Goal: Task Accomplishment & Management: Manage account settings

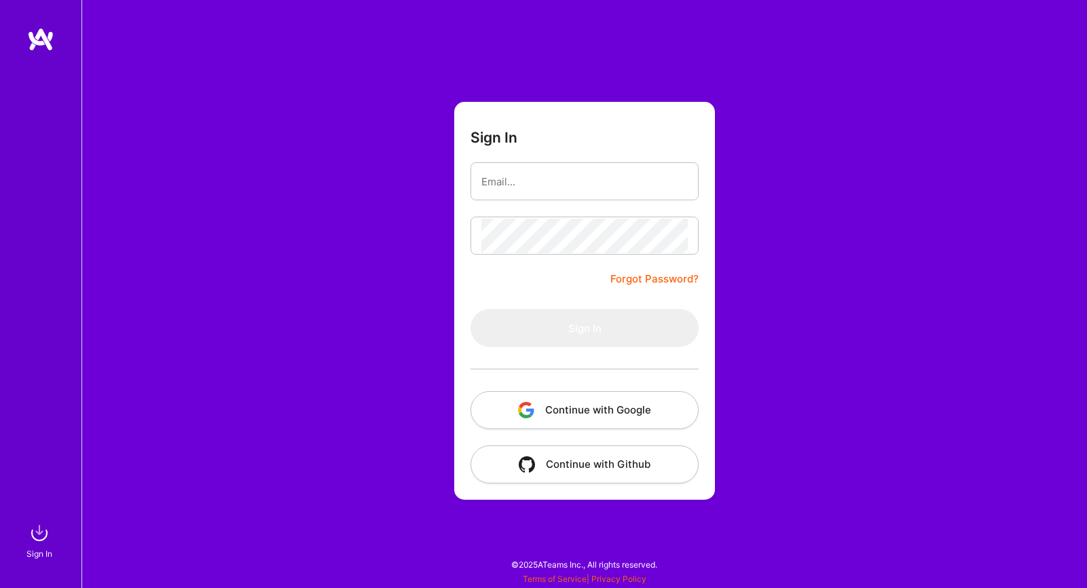
click at [445, 294] on div "Sign In Forgot Password? Sign In Continue with Google Continue with Github" at bounding box center [583, 294] width 1005 height 588
click at [537, 176] on input "email" at bounding box center [584, 181] width 206 height 35
type input "kymberlee@rogers.com"
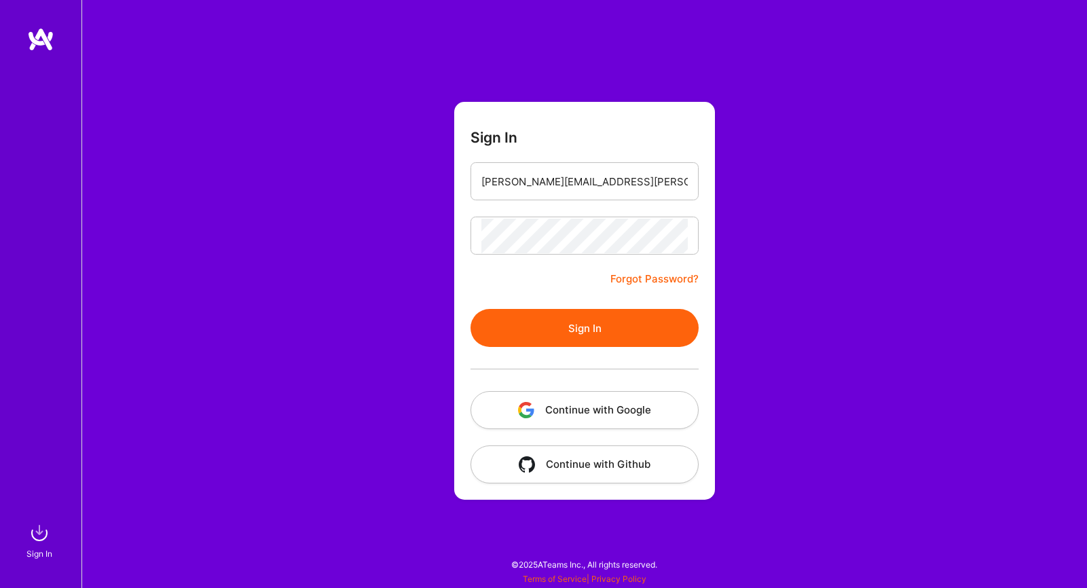
click at [571, 332] on button "Sign In" at bounding box center [584, 328] width 228 height 38
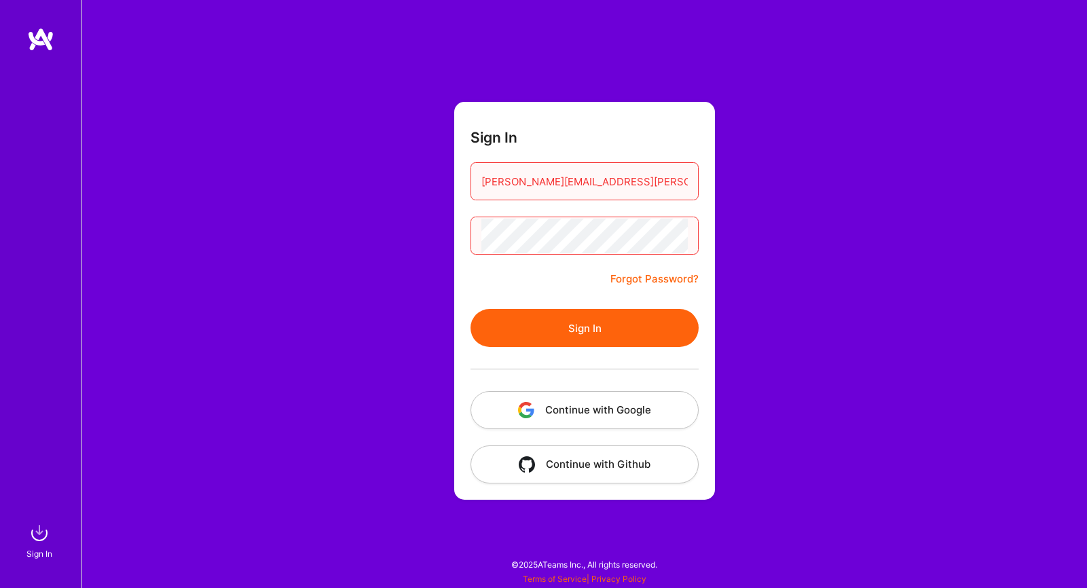
click at [584, 333] on button "Sign In" at bounding box center [584, 328] width 228 height 38
click at [585, 329] on button "Sign In" at bounding box center [584, 328] width 228 height 38
click at [662, 278] on link "Forgot Password?" at bounding box center [654, 279] width 88 height 16
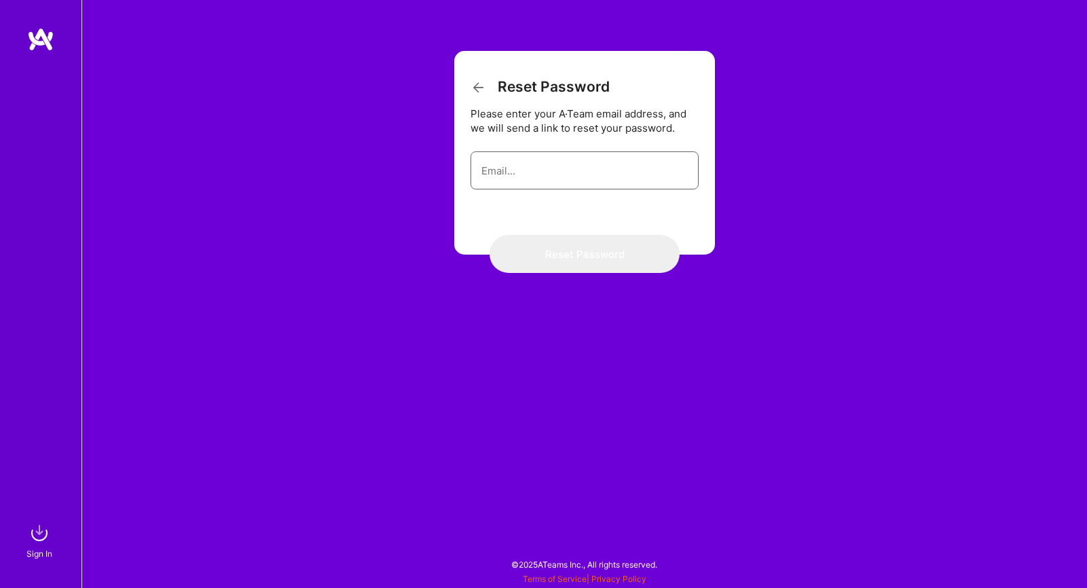
click at [539, 175] on input "email" at bounding box center [584, 170] width 206 height 35
click at [547, 181] on input "email" at bounding box center [584, 170] width 206 height 35
type input "kymberlee@rogers.com"
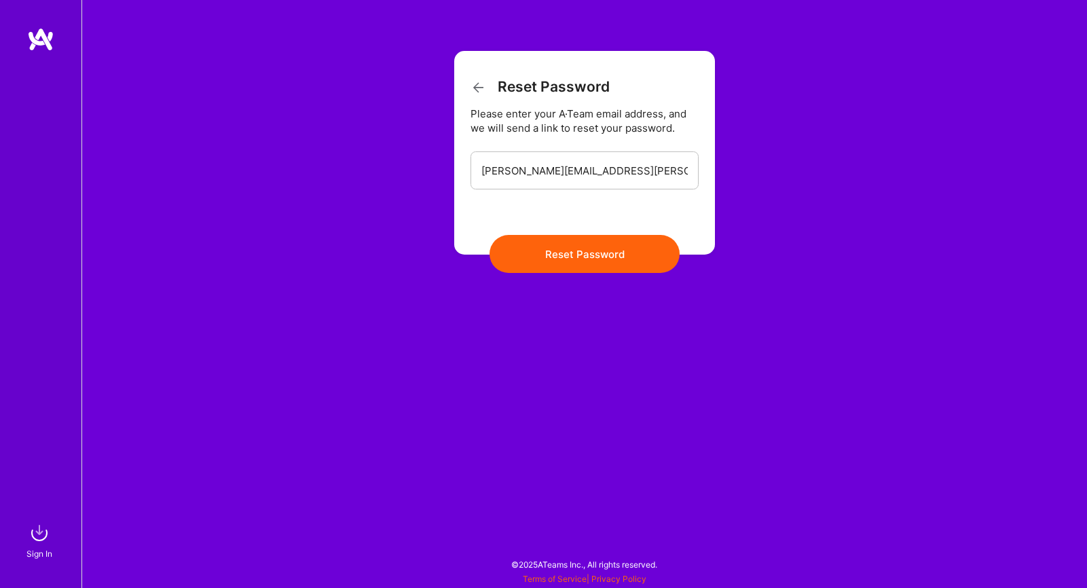
click at [567, 255] on button "Reset Password" at bounding box center [584, 254] width 190 height 38
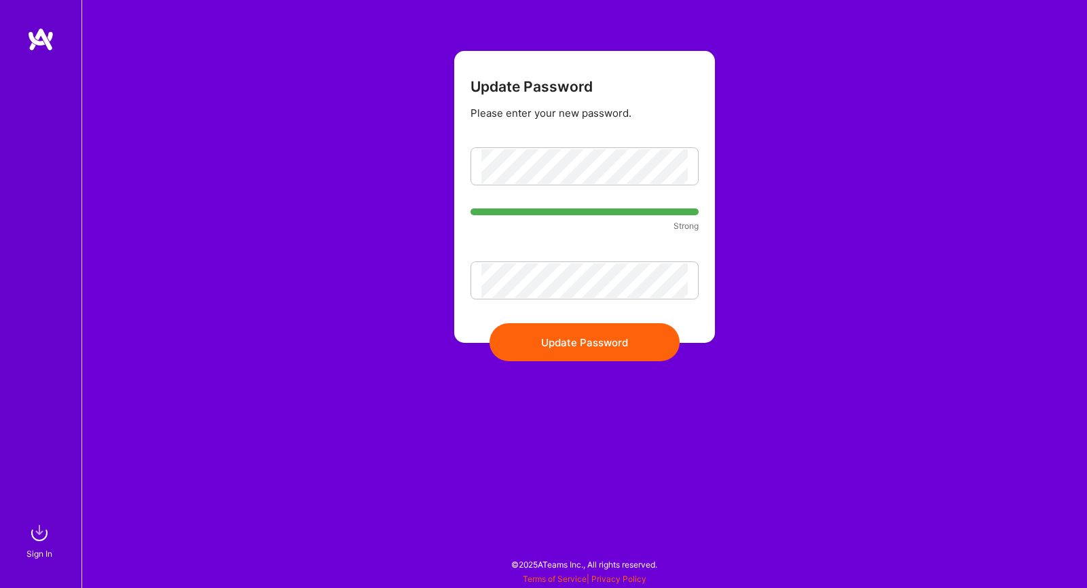
click at [569, 353] on button "Update Password" at bounding box center [584, 342] width 190 height 38
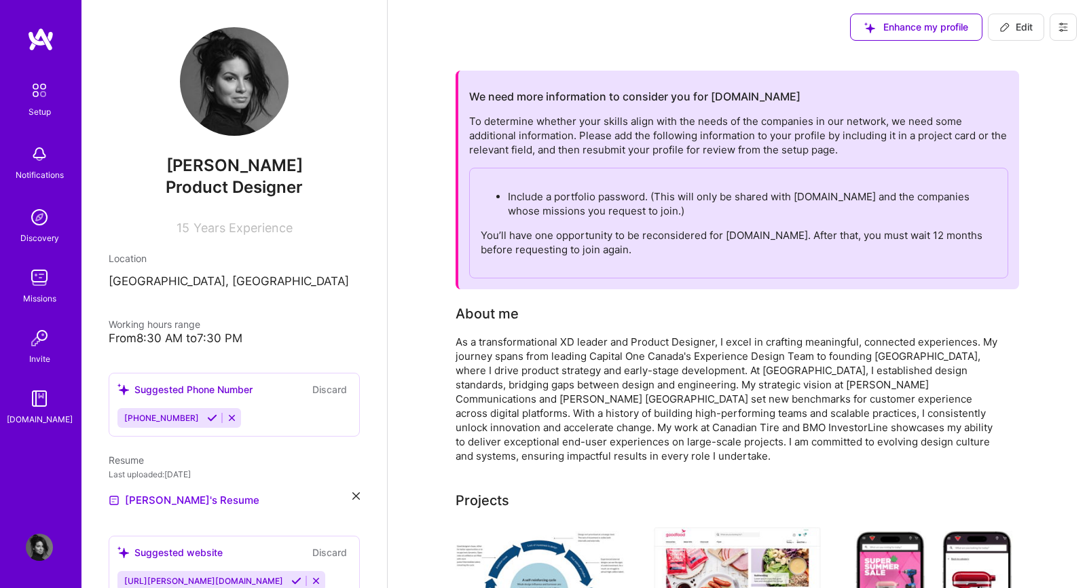
click at [637, 207] on p "Include a portfolio password. (This will only be shared with [DOMAIN_NAME] and …" at bounding box center [752, 203] width 489 height 29
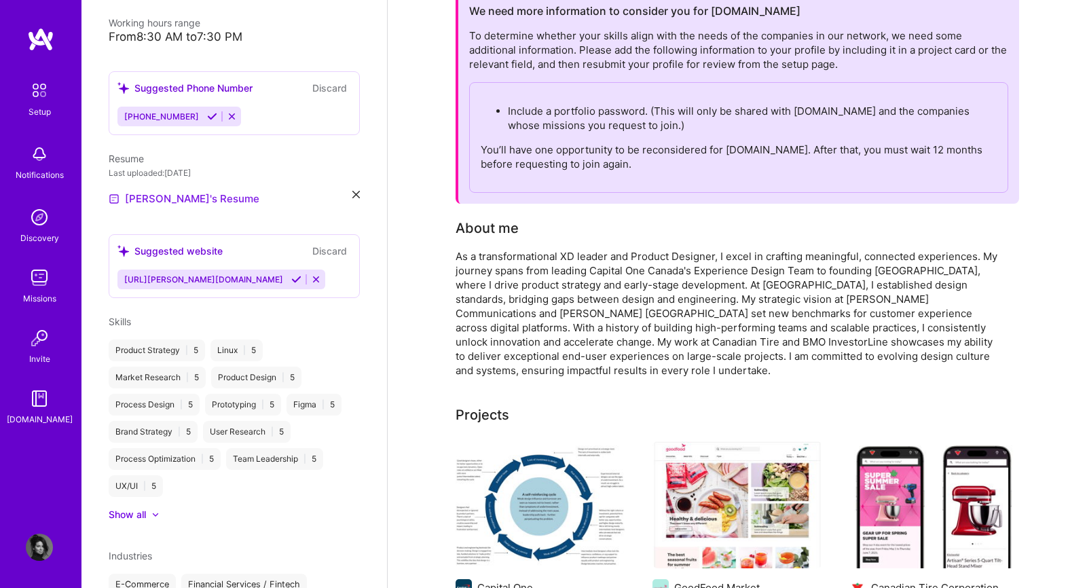
scroll to position [333, 0]
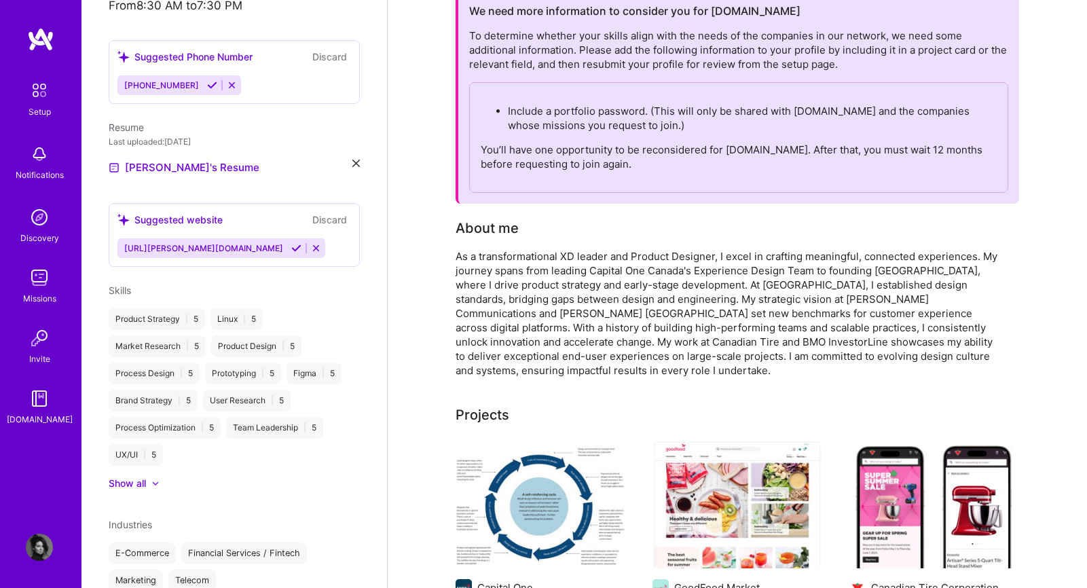
click at [269, 221] on div "Suggested website Discard" at bounding box center [233, 220] width 233 height 16
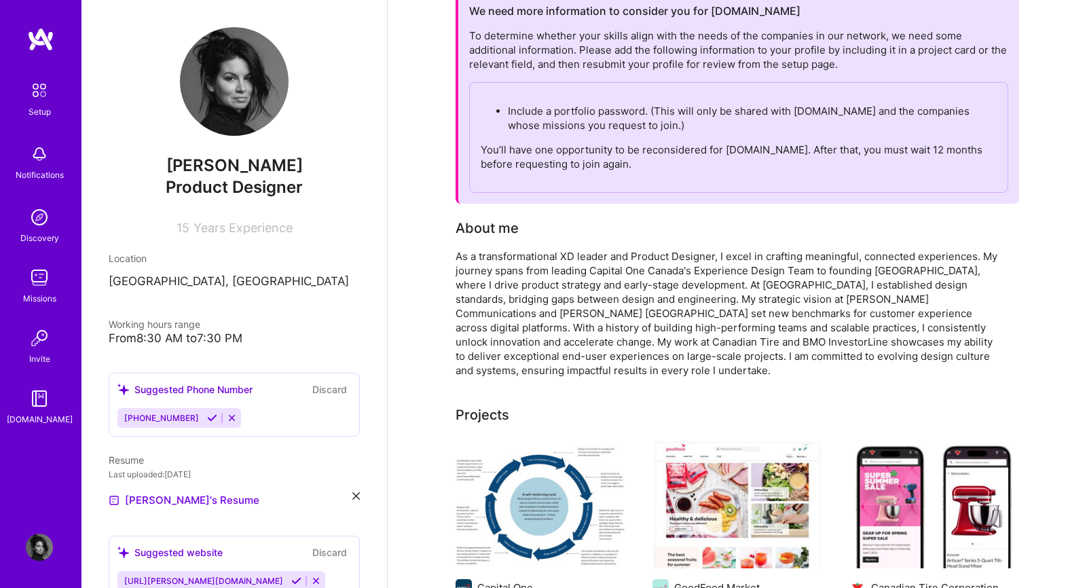
scroll to position [0, 0]
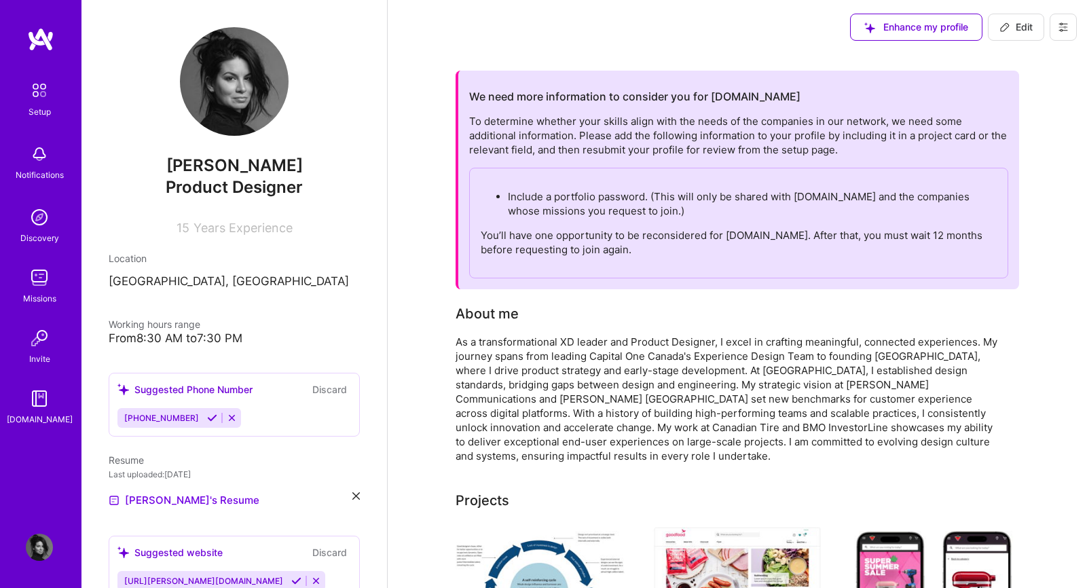
click at [1003, 26] on icon at bounding box center [1004, 27] width 11 height 11
select select "US"
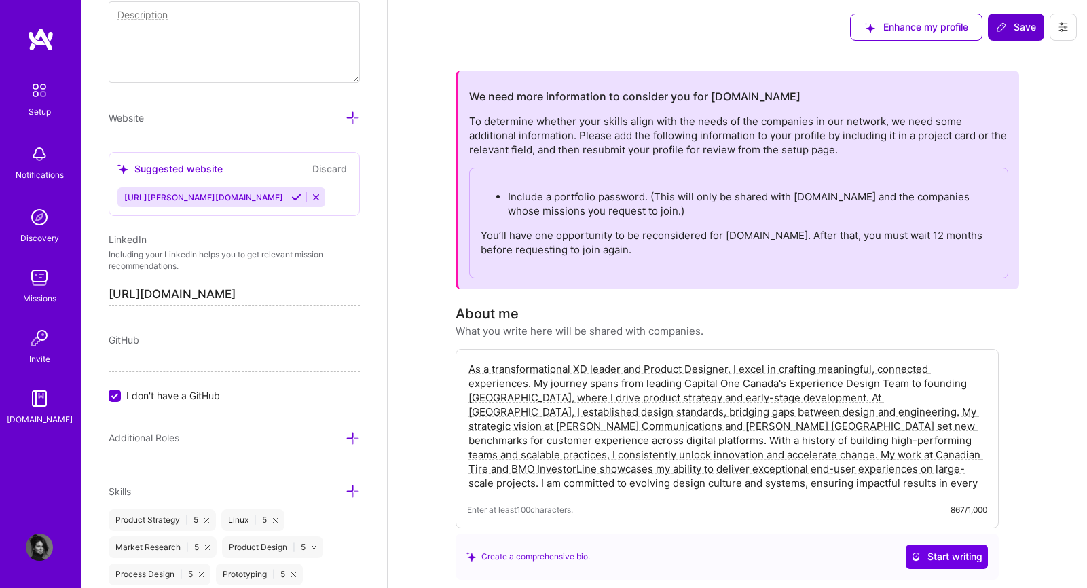
click at [856, 483] on textarea "As a transformational XD leader and Product Designer, I excel in crafting meani…" at bounding box center [727, 425] width 520 height 131
click at [271, 188] on div "[URL][PERSON_NAME][DOMAIN_NAME]" at bounding box center [233, 197] width 233 height 20
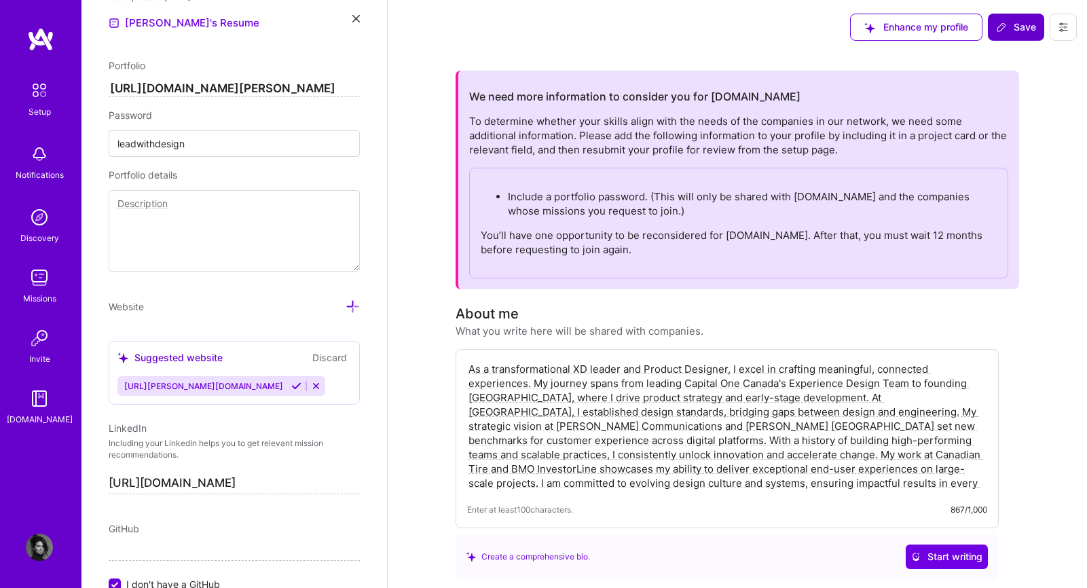
scroll to position [711, 0]
click at [208, 151] on input "leadwithdesign" at bounding box center [234, 145] width 251 height 26
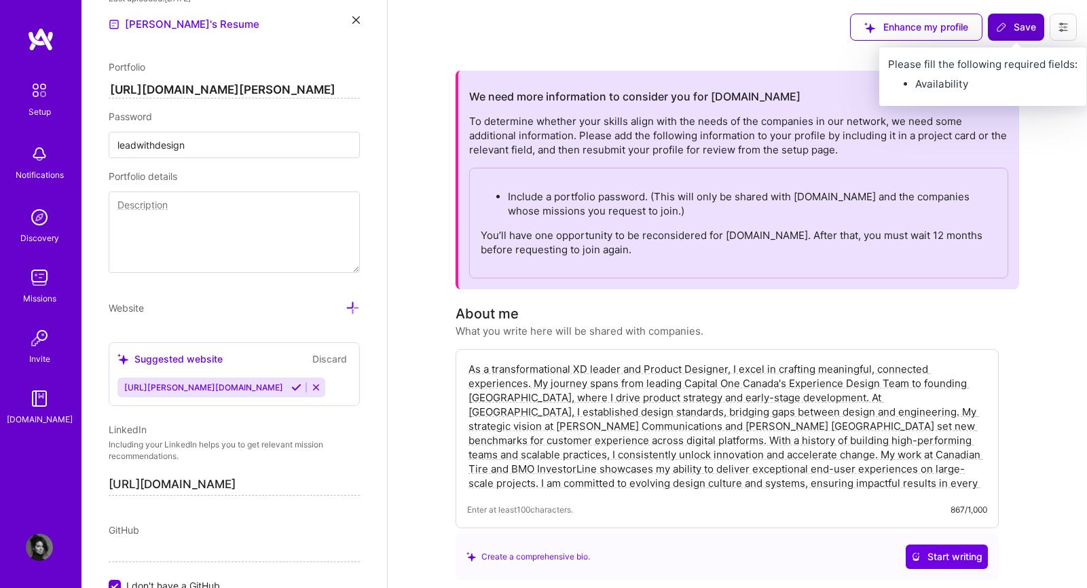
click at [1014, 24] on span "Save" at bounding box center [1016, 27] width 40 height 14
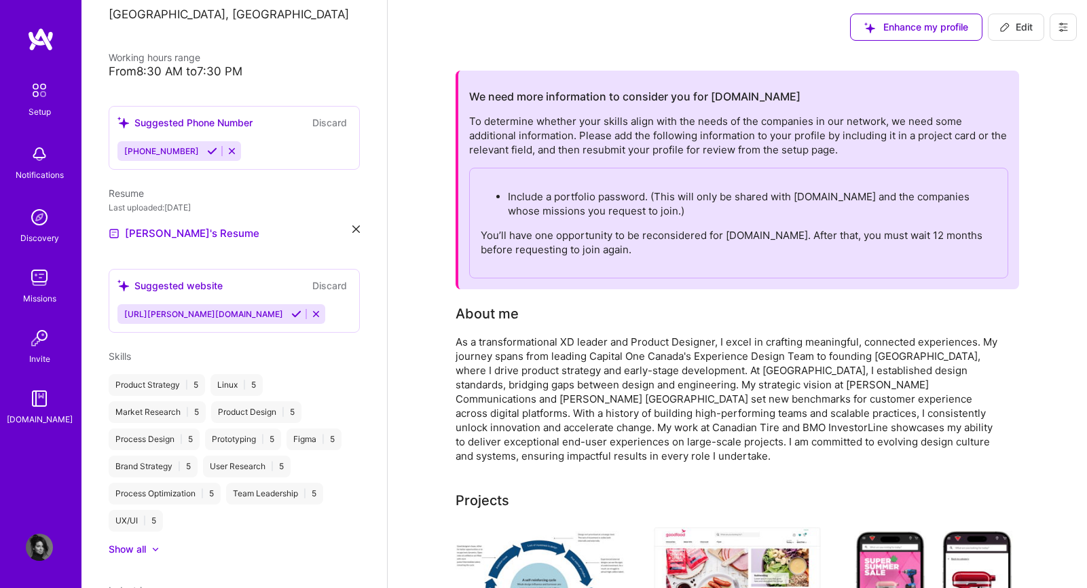
scroll to position [266, 0]
click at [248, 282] on div "Suggested website Discard" at bounding box center [233, 286] width 233 height 16
click at [261, 299] on div "Suggested website Discard [URL][PERSON_NAME][DOMAIN_NAME]" at bounding box center [234, 301] width 251 height 64
click at [172, 317] on span "[URL][PERSON_NAME][DOMAIN_NAME]" at bounding box center [203, 314] width 159 height 10
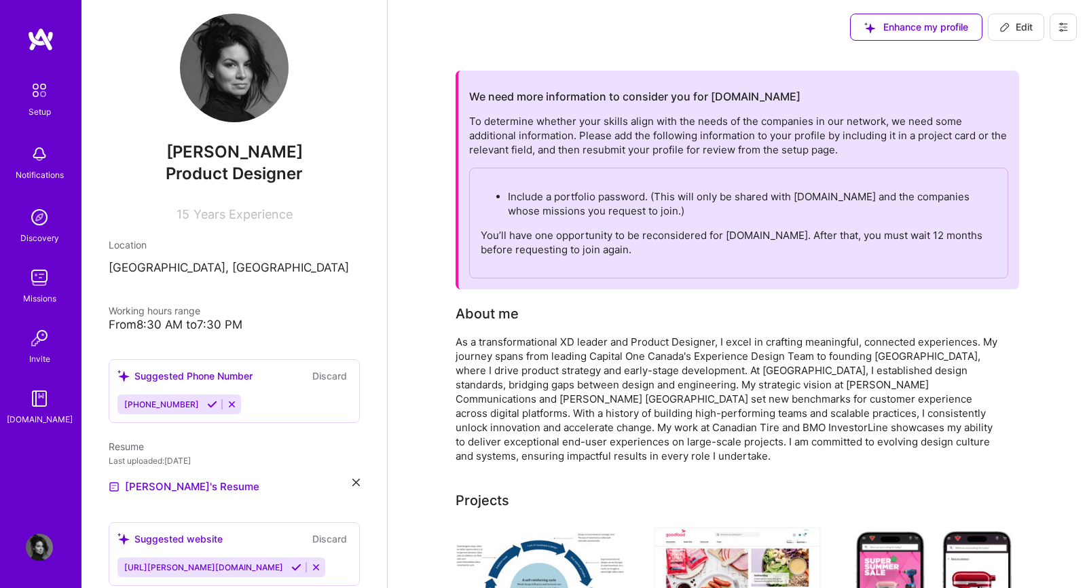
scroll to position [0, 0]
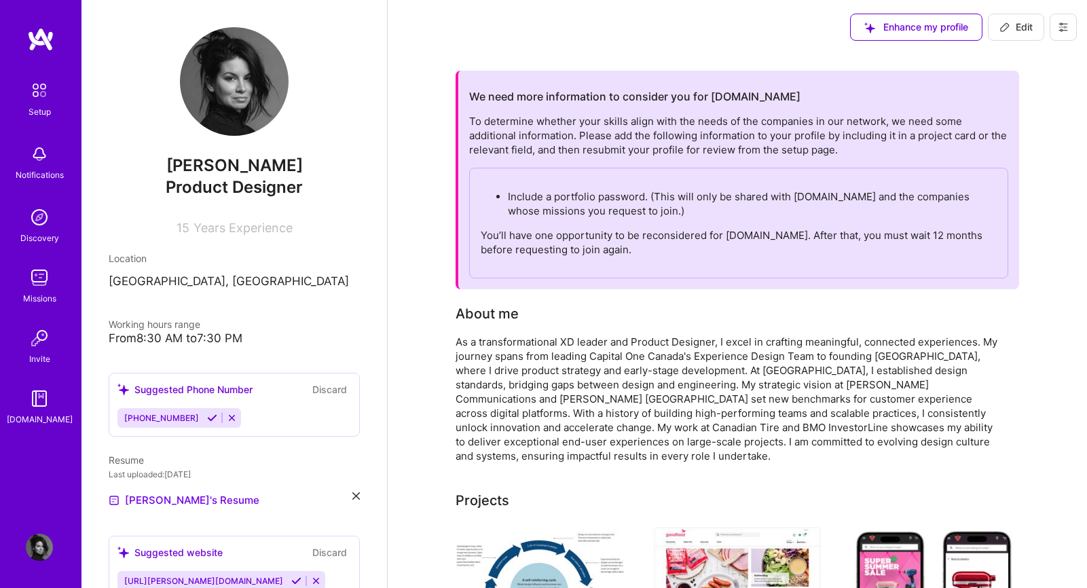
click at [591, 207] on p "Include a portfolio password. (This will only be shared with [DOMAIN_NAME] and …" at bounding box center [752, 203] width 489 height 29
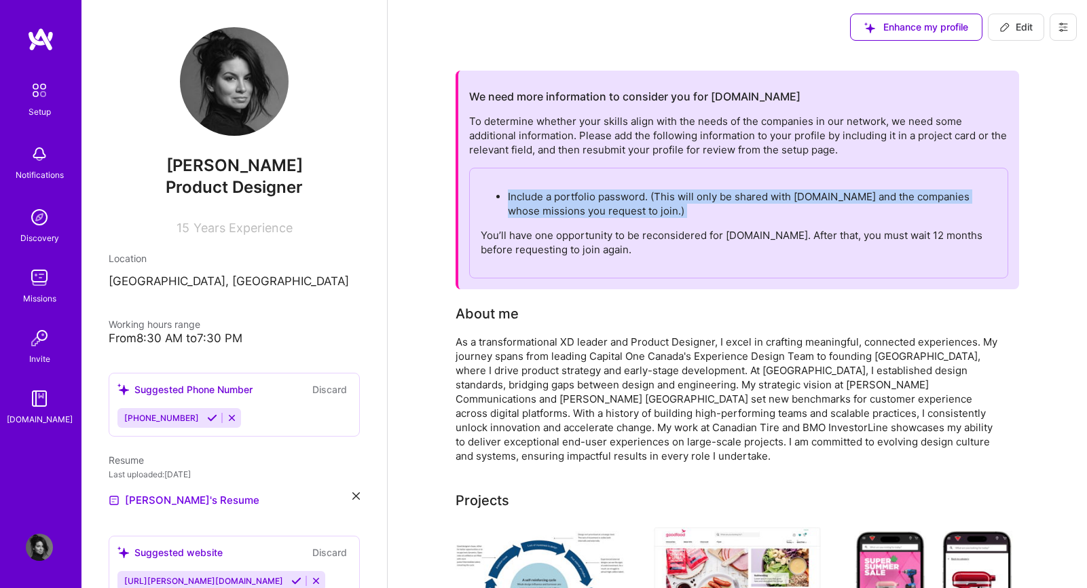
click at [591, 207] on p "Include a portfolio password. (This will only be shared with [DOMAIN_NAME] and …" at bounding box center [752, 203] width 489 height 29
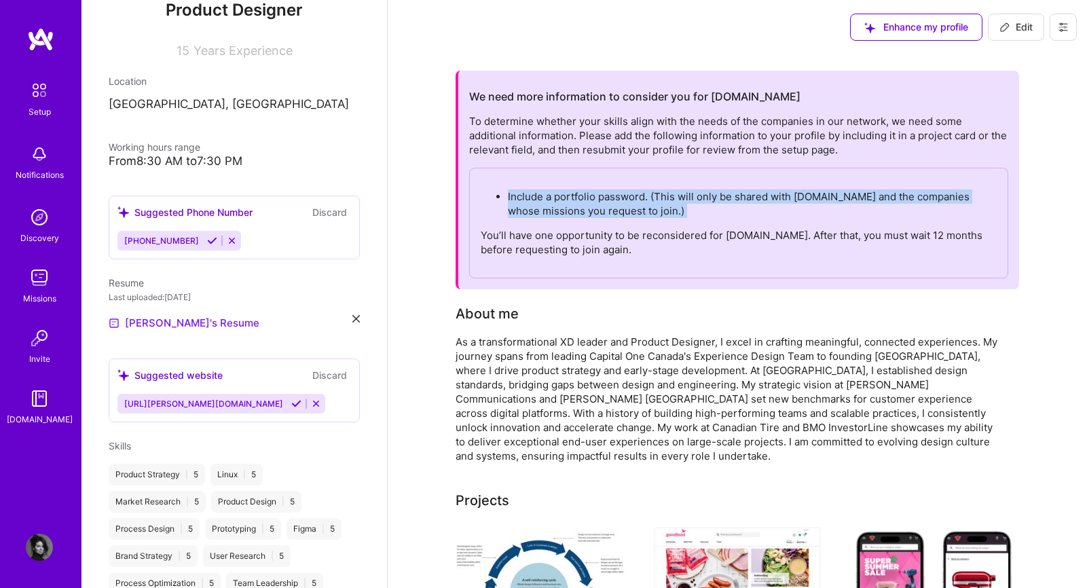
scroll to position [259, 0]
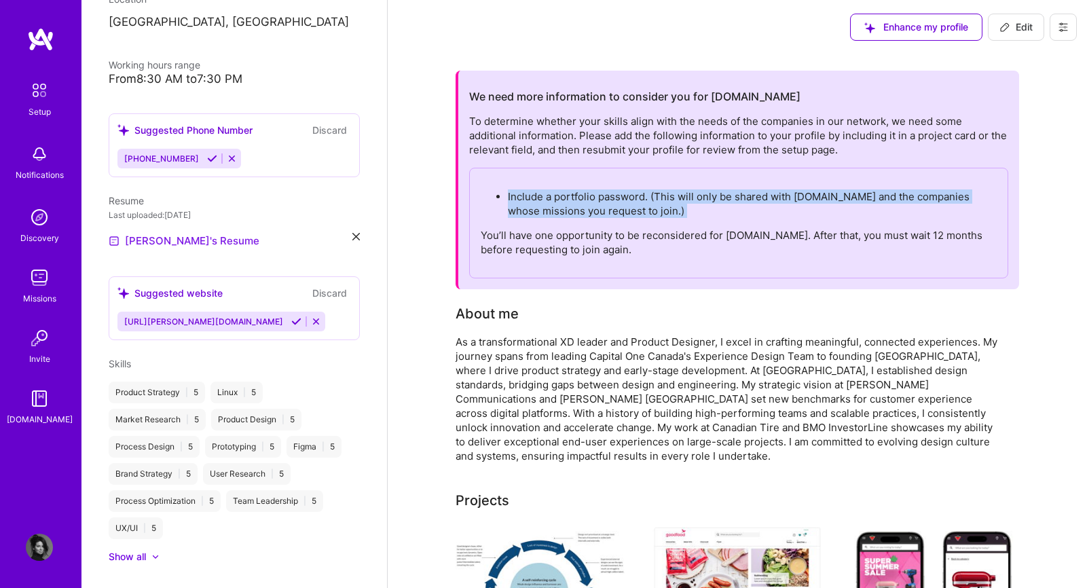
click at [198, 242] on link "[PERSON_NAME]'s Resume" at bounding box center [184, 241] width 151 height 16
click at [158, 244] on link "[PERSON_NAME]'s Resume" at bounding box center [184, 241] width 151 height 16
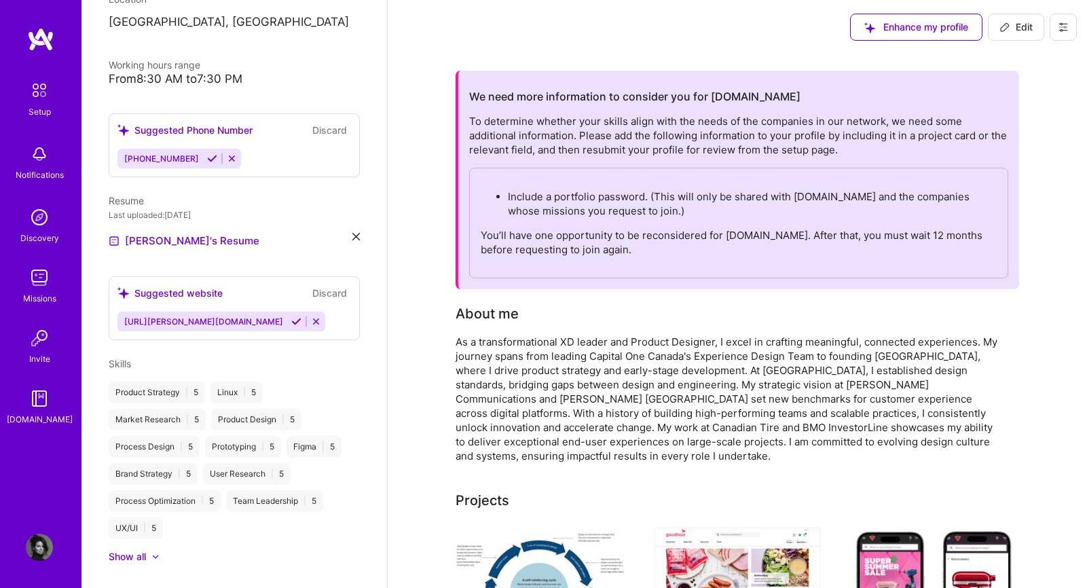
click at [355, 235] on icon at bounding box center [355, 236] width 7 height 7
click at [179, 223] on div "Upload your Resume PDF file format" at bounding box center [182, 233] width 93 height 29
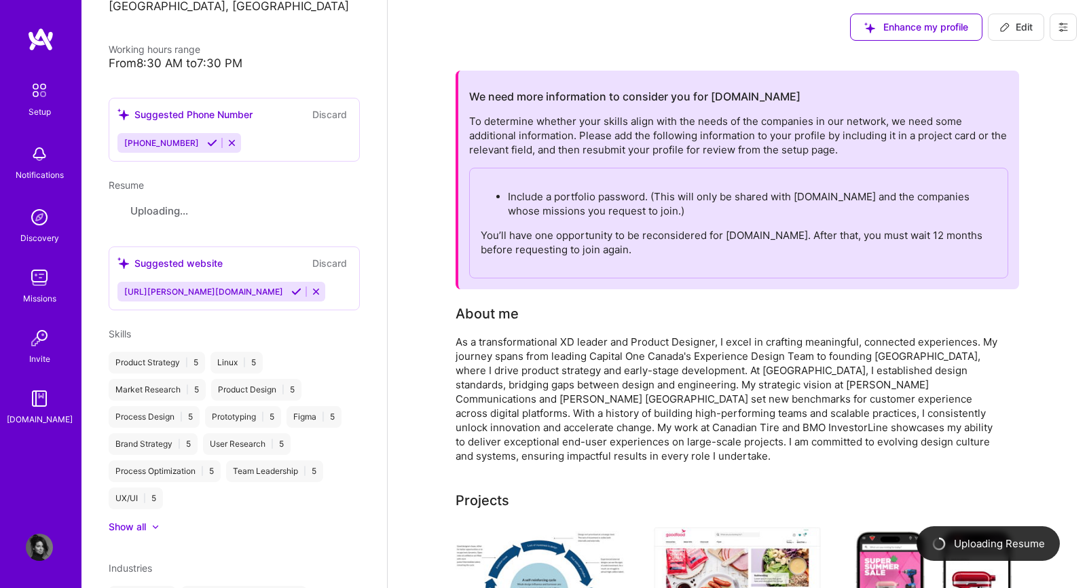
scroll to position [269, 0]
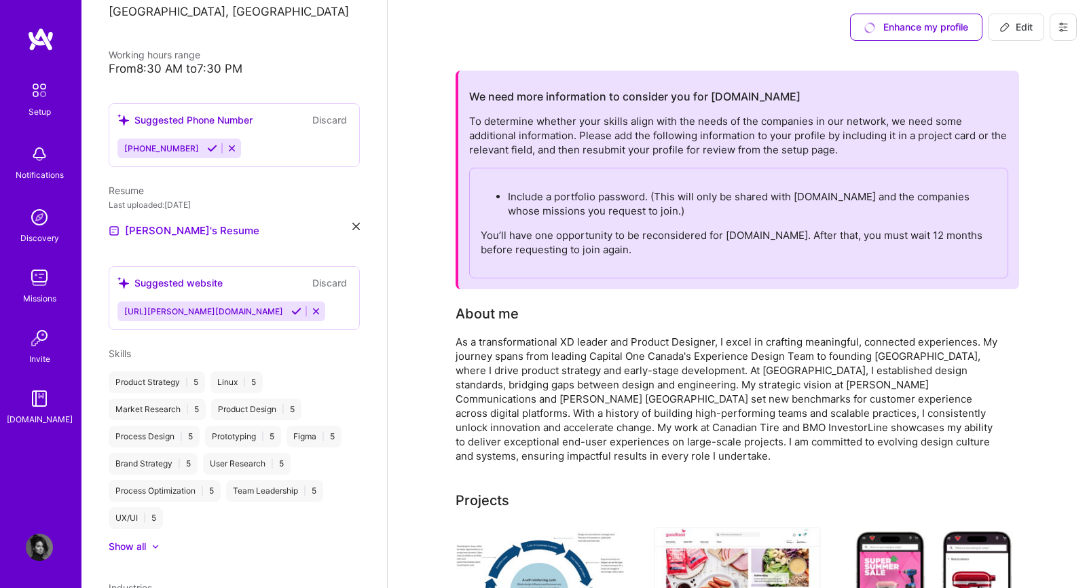
click at [190, 284] on div "Suggested website" at bounding box center [169, 283] width 105 height 14
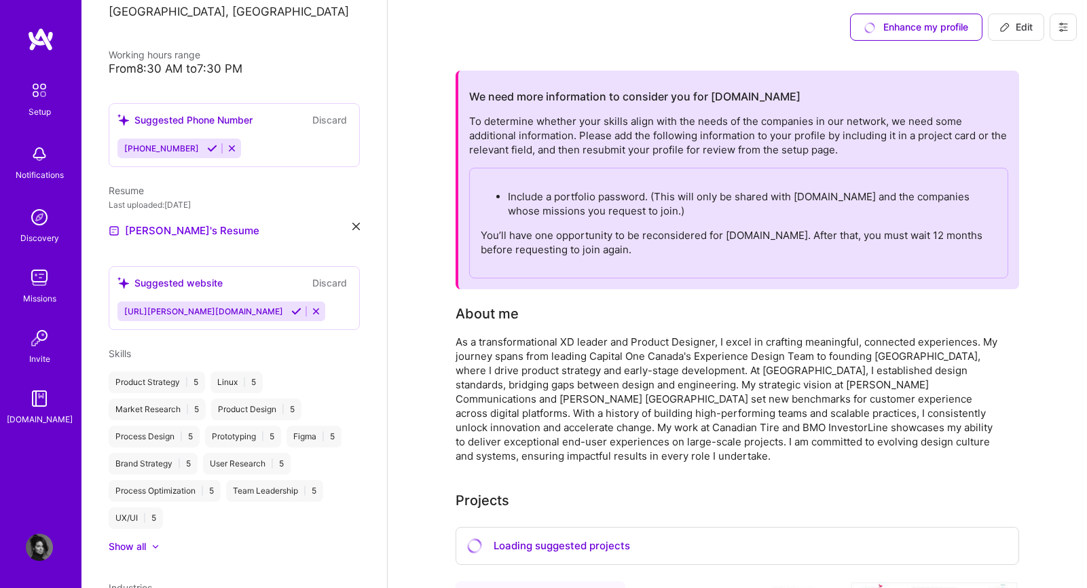
click at [322, 281] on button "Discard" at bounding box center [329, 283] width 43 height 16
click at [328, 285] on button "Discard" at bounding box center [329, 283] width 43 height 16
click at [311, 311] on icon at bounding box center [316, 311] width 10 height 10
click at [597, 246] on p "You’ll have one opportunity to be reconsidered for [DOMAIN_NAME]. After that, y…" at bounding box center [739, 242] width 516 height 29
click at [893, 28] on div "Enhance my profile" at bounding box center [916, 27] width 132 height 27
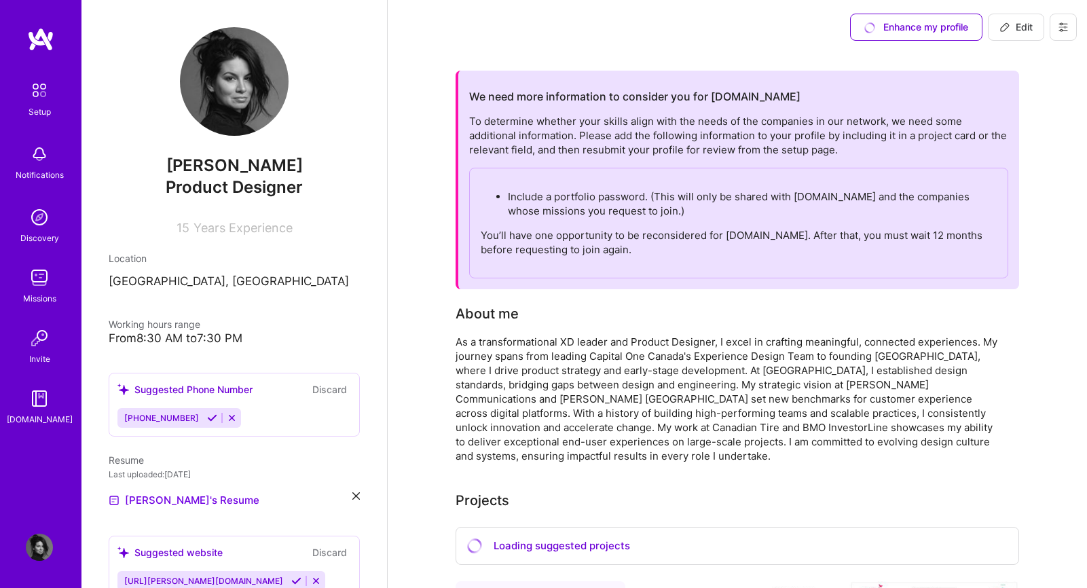
click at [920, 27] on div "Enhance my profile" at bounding box center [916, 27] width 132 height 27
click at [910, 31] on div "Enhance my profile" at bounding box center [916, 27] width 132 height 27
select select "US"
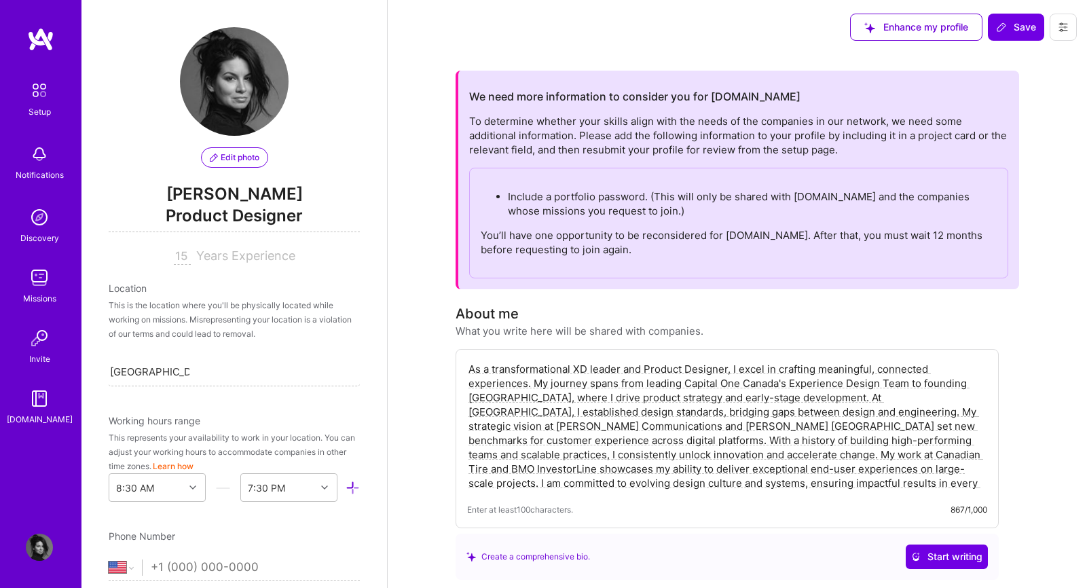
scroll to position [901, 0]
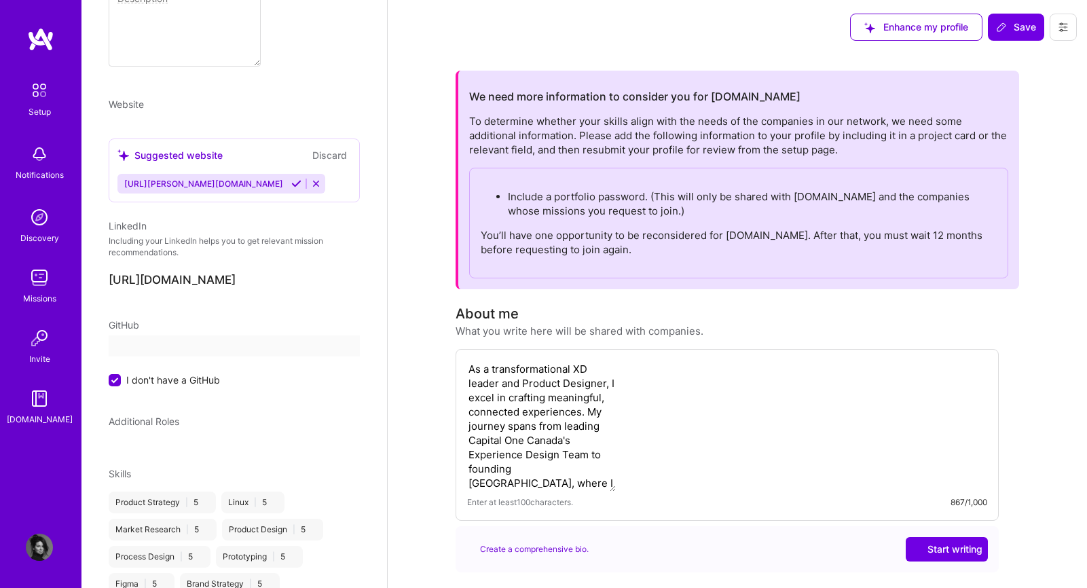
select select "US"
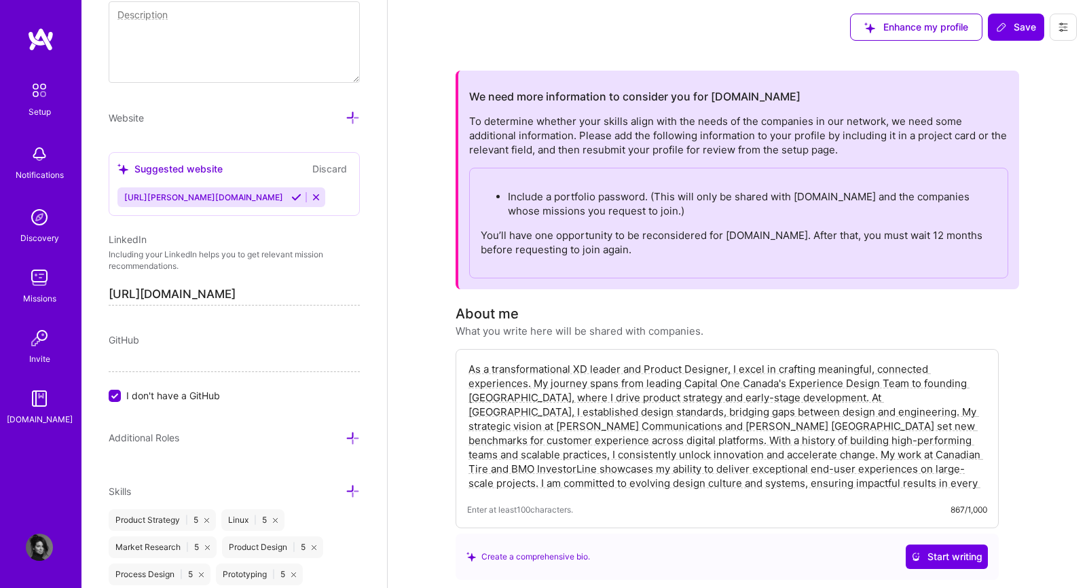
click at [890, 29] on span "Enhance my profile" at bounding box center [916, 27] width 104 height 14
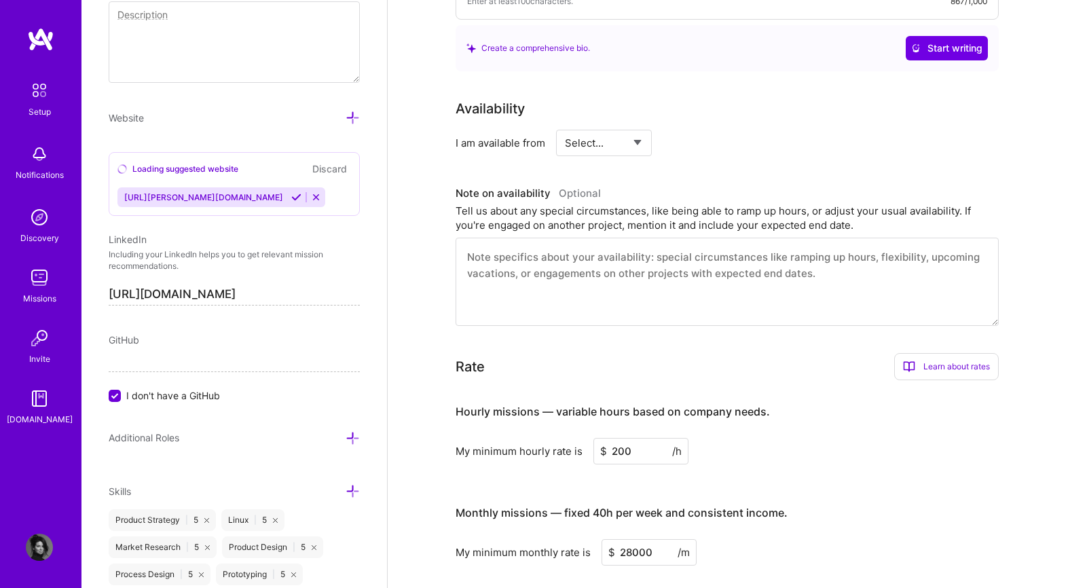
scroll to position [507, 0]
click at [633, 145] on select "Select... Right Now Future Date Not Available" at bounding box center [604, 144] width 78 height 35
select select "Right Now"
click at [565, 127] on select "Select... Right Now Future Date Not Available" at bounding box center [604, 144] width 78 height 35
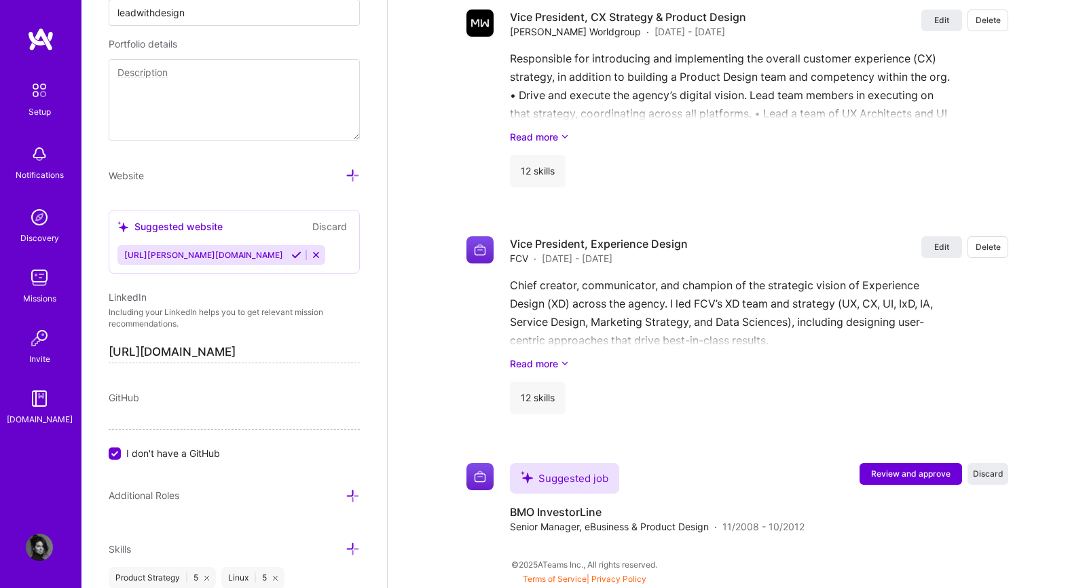
scroll to position [841, 0]
click at [189, 258] on span "[URL][PERSON_NAME][DOMAIN_NAME]" at bounding box center [203, 257] width 159 height 10
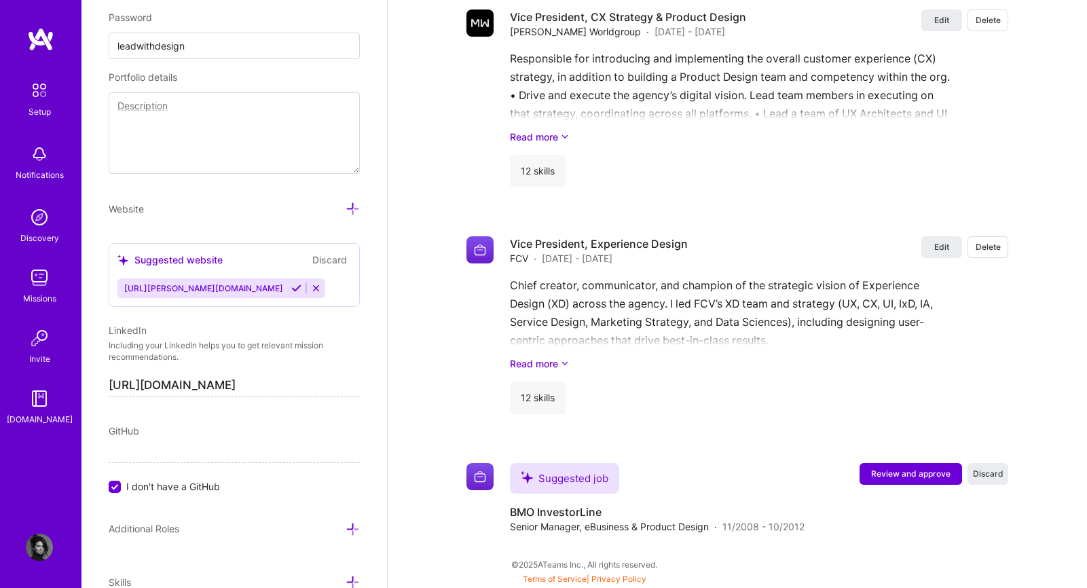
scroll to position [803, 0]
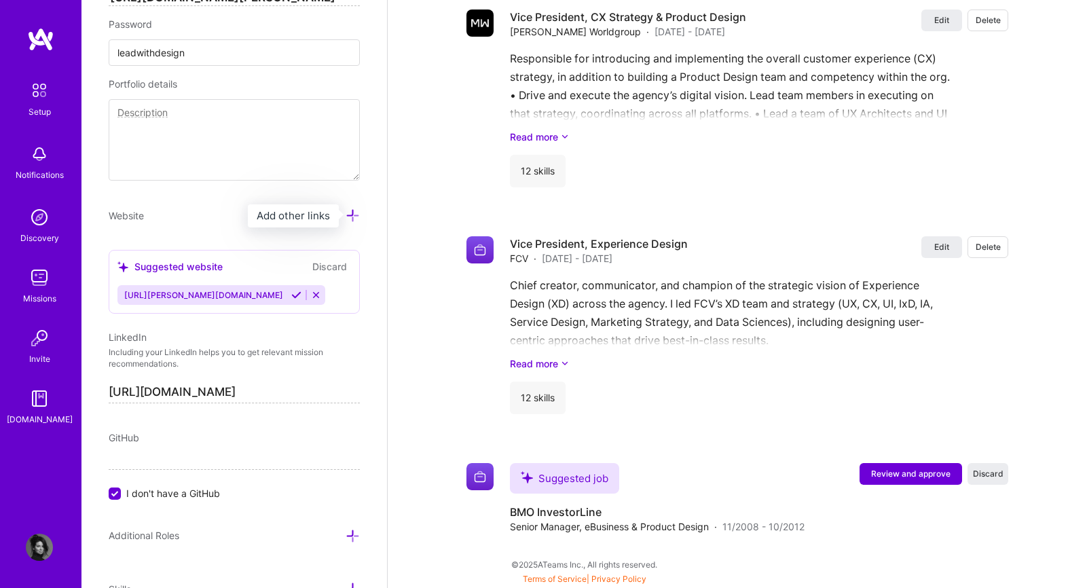
click at [354, 216] on icon at bounding box center [352, 215] width 14 height 14
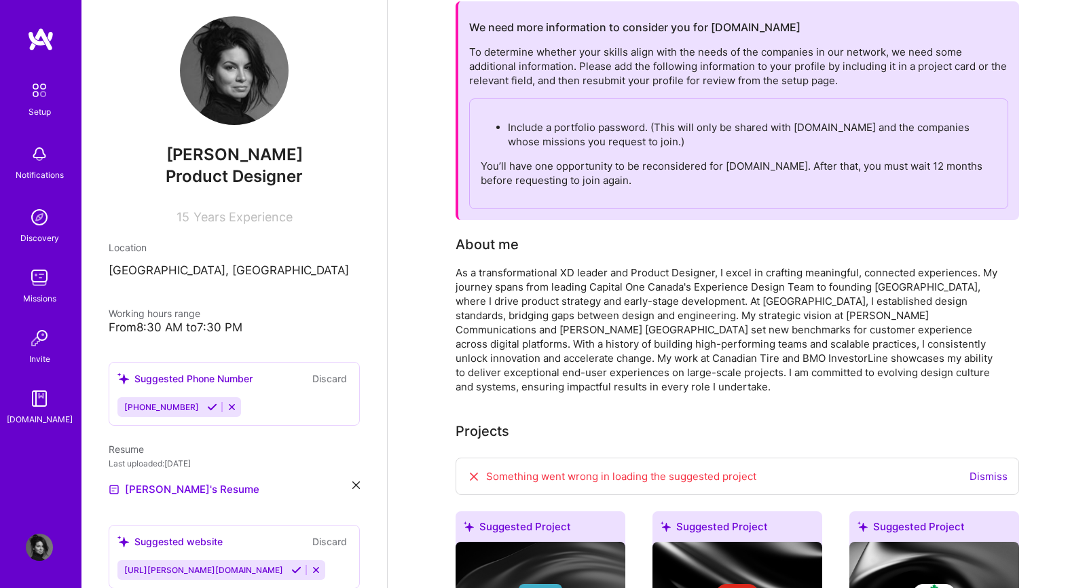
scroll to position [0, 0]
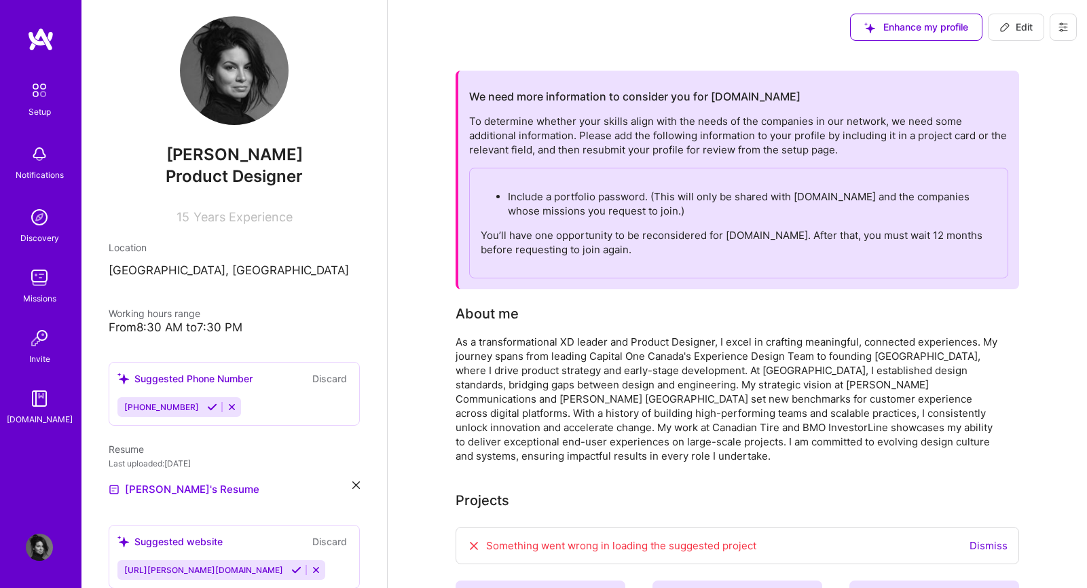
click at [1013, 24] on span "Edit" at bounding box center [1015, 27] width 33 height 14
select select "US"
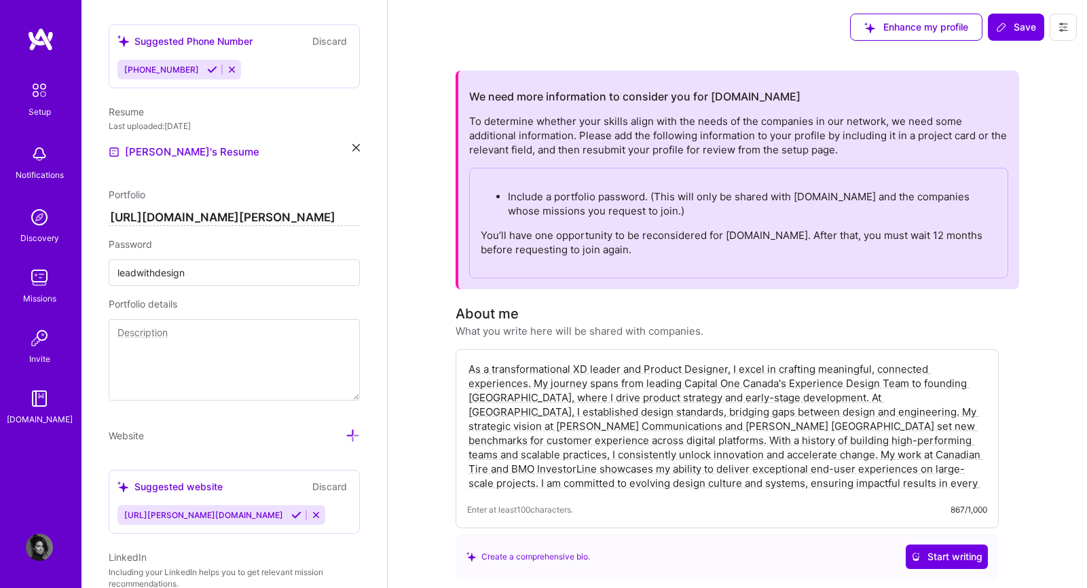
scroll to position [582, 0]
click at [214, 274] on input "leadwithdesign" at bounding box center [234, 274] width 251 height 26
click at [179, 337] on textarea at bounding box center [234, 360] width 251 height 81
type textarea "T"
click at [202, 278] on input "leadwithdesign" at bounding box center [234, 274] width 251 height 26
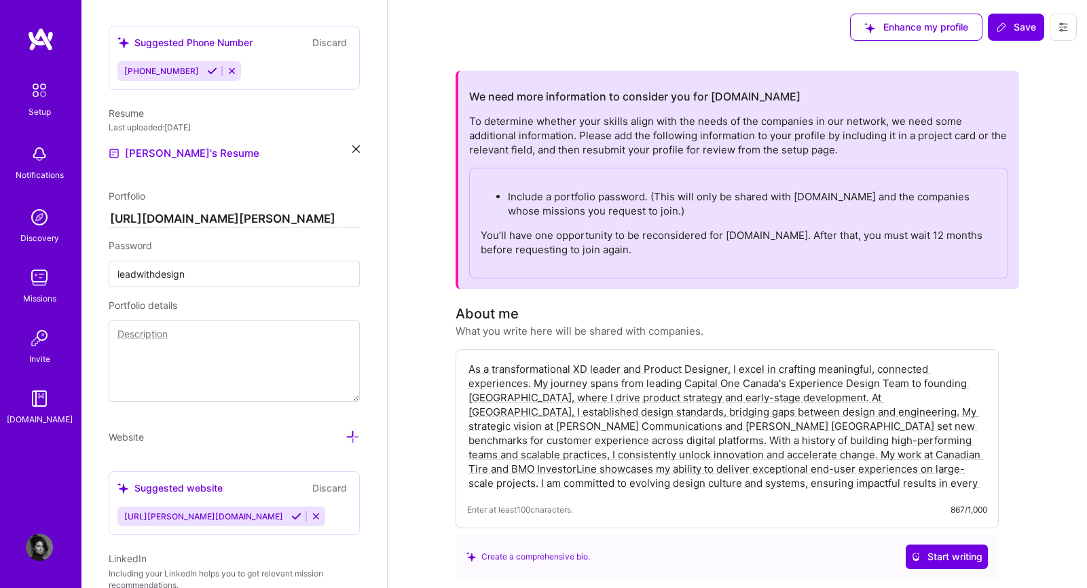
drag, startPoint x: 206, startPoint y: 276, endPoint x: 83, endPoint y: 276, distance: 122.2
click at [83, 276] on div "Edit photo Kymberlee Ide Product Designer 15 Years Experience Location This is …" at bounding box center [233, 294] width 305 height 588
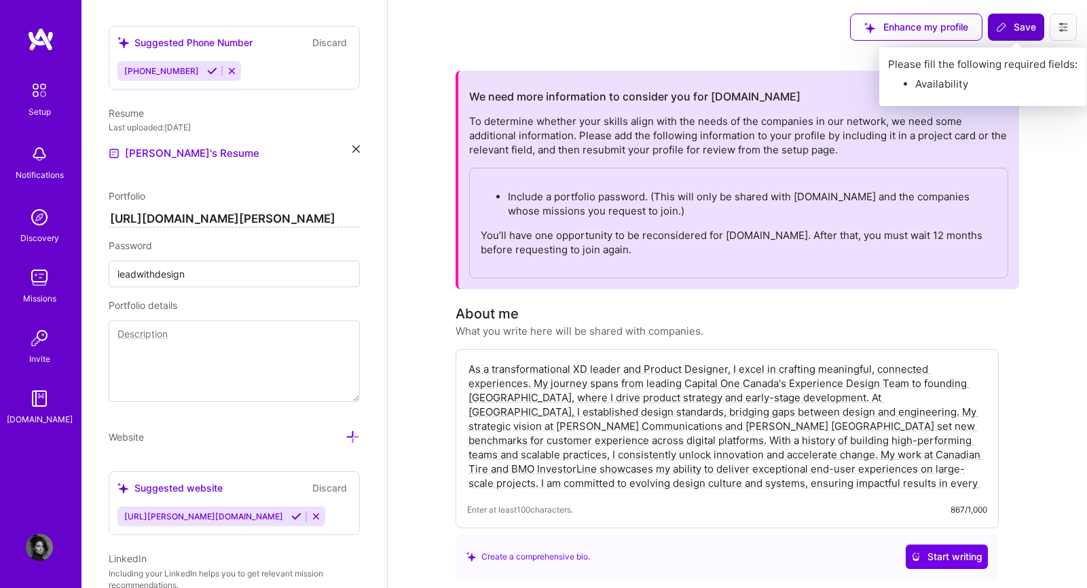
click at [1014, 23] on span "Save" at bounding box center [1016, 27] width 40 height 14
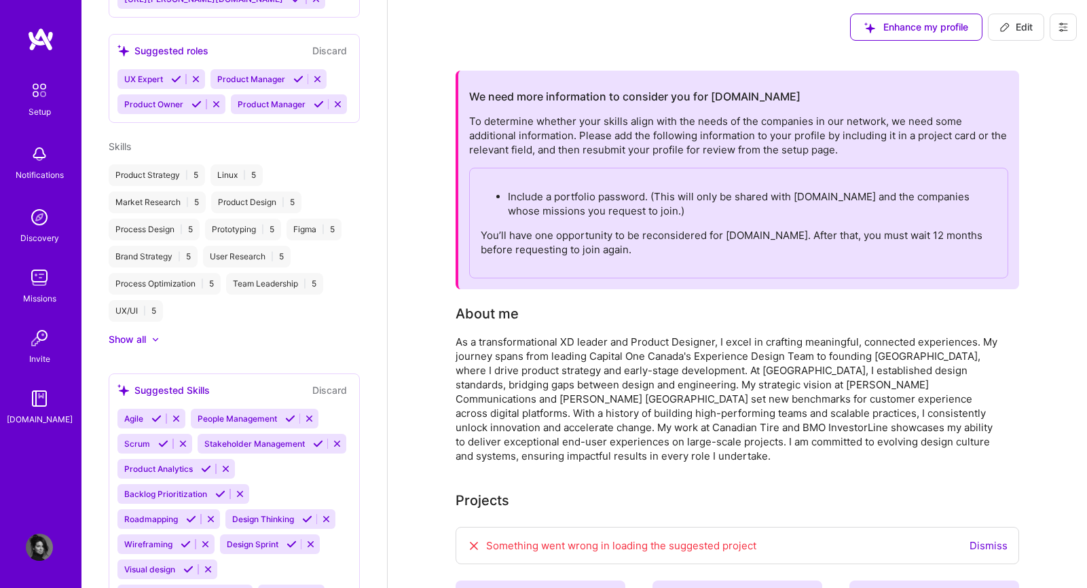
scroll to position [347, 0]
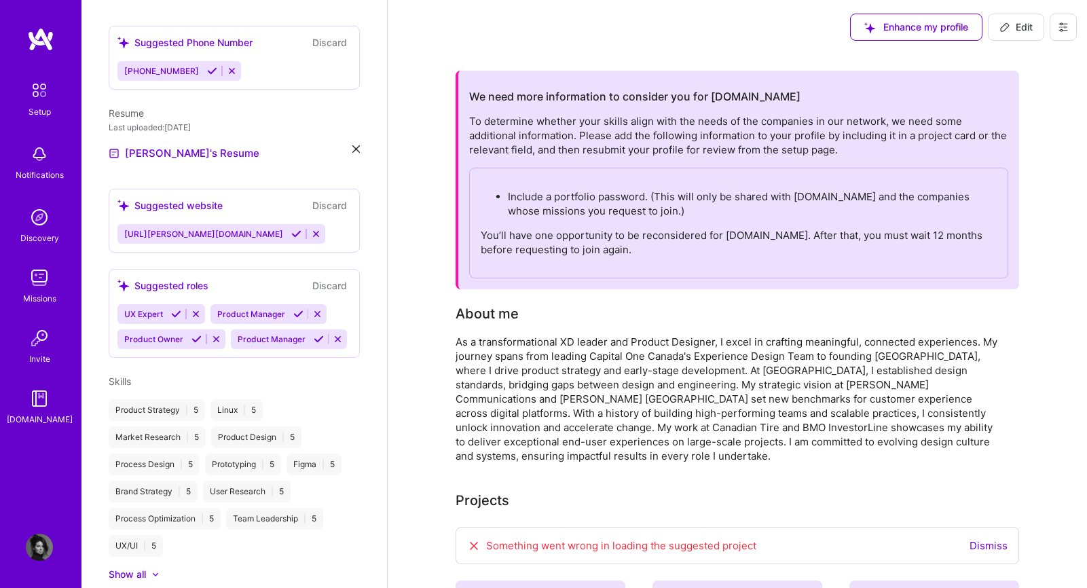
click at [996, 26] on button "Edit" at bounding box center [1016, 27] width 56 height 27
select select "US"
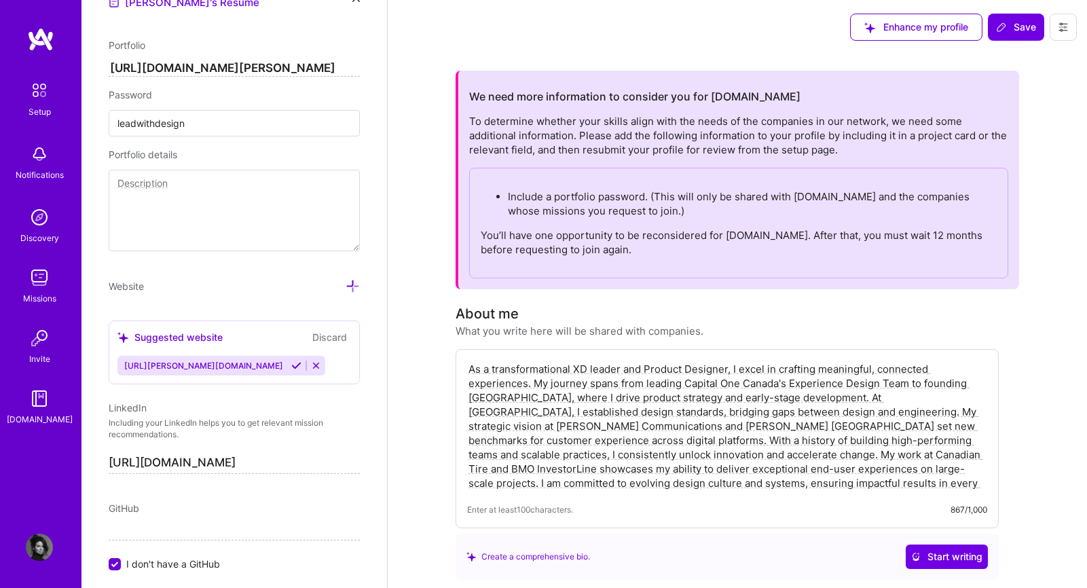
scroll to position [635, 0]
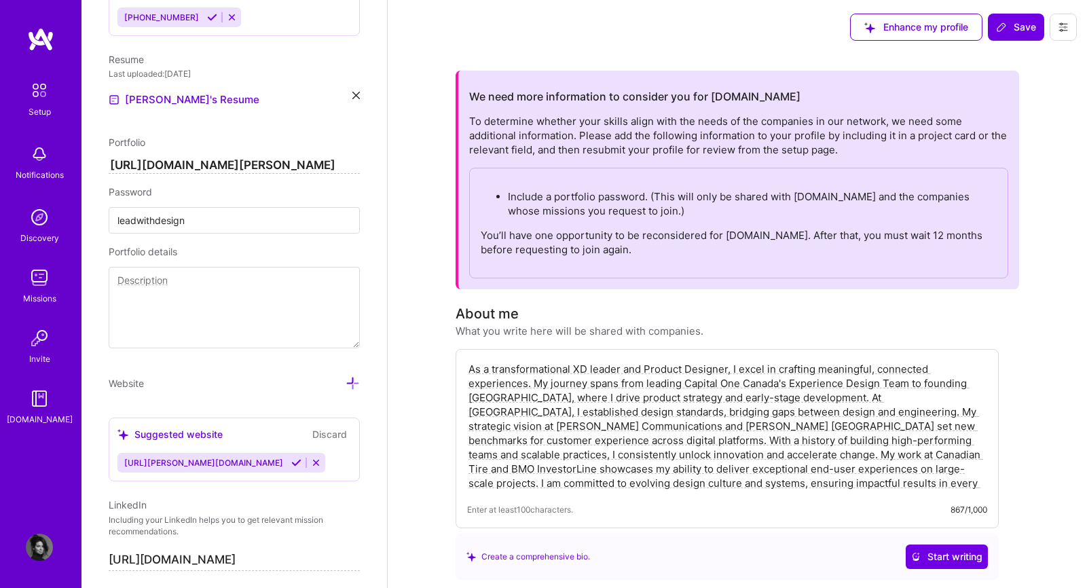
click at [208, 229] on input "leadwithdesign" at bounding box center [234, 220] width 251 height 26
type input "leadwithdesign"
click at [165, 294] on textarea "Sorry, you're asking for the portfolio password but it is there. leadwithdesign" at bounding box center [234, 307] width 251 height 81
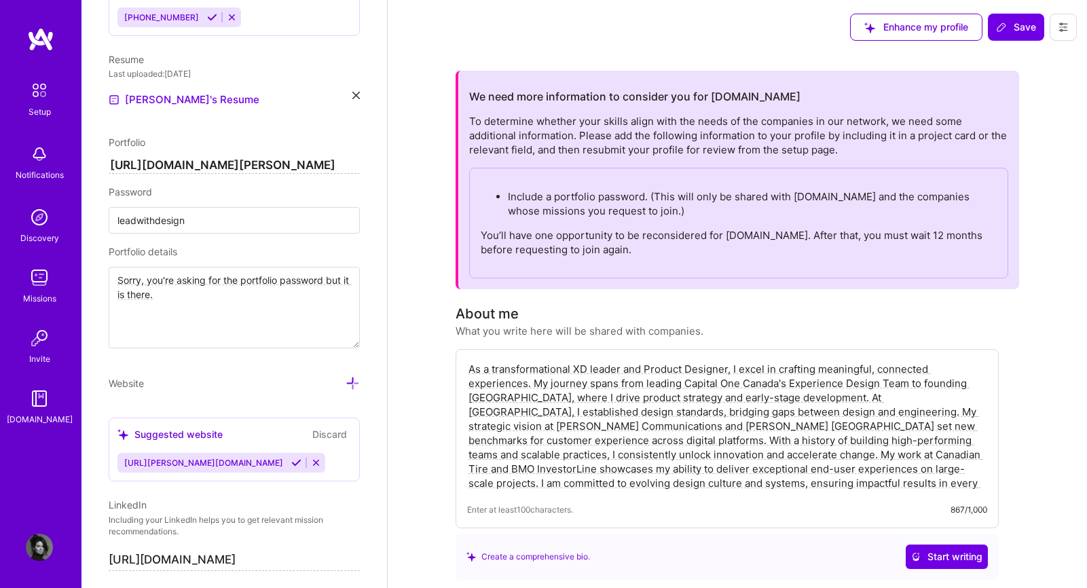
drag, startPoint x: 153, startPoint y: 280, endPoint x: 86, endPoint y: 280, distance: 66.5
click at [86, 280] on div "Edit photo Kymberlee Ide Product Designer 15 Years Experience Location This is …" at bounding box center [233, 294] width 305 height 588
drag, startPoint x: 159, startPoint y: 280, endPoint x: 96, endPoint y: 280, distance: 62.4
click at [96, 280] on div "Edit photo Kymberlee Ide Product Designer 15 Years Experience Location This is …" at bounding box center [233, 294] width 305 height 588
type textarea "You're asking for the portfolio password but it is there."
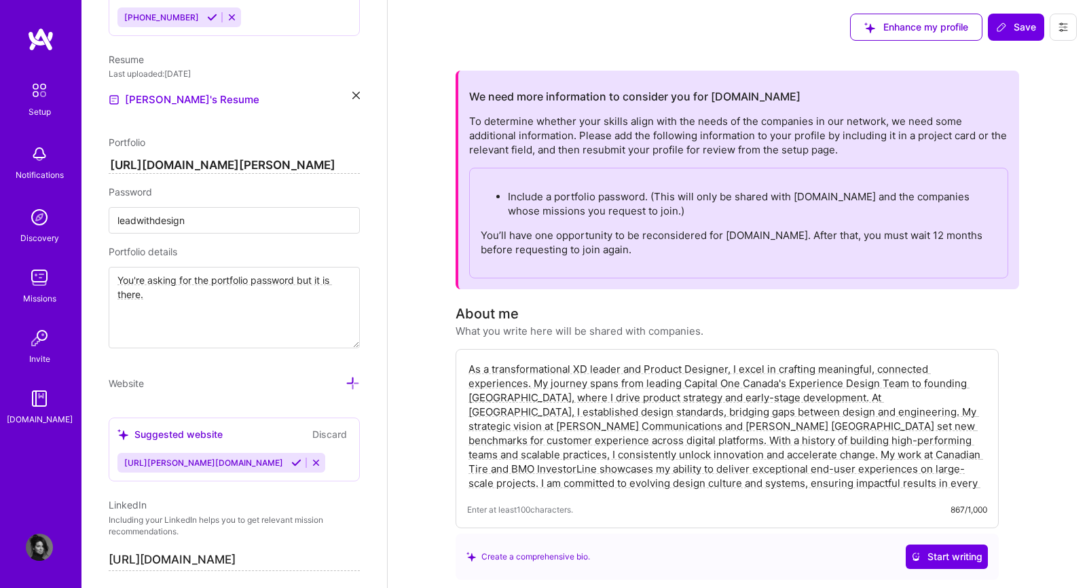
drag, startPoint x: 152, startPoint y: 303, endPoint x: 113, endPoint y: 274, distance: 48.6
click at [113, 274] on textarea "You're asking for the portfolio password but it is there." at bounding box center [234, 307] width 251 height 81
type textarea "Password has been provided."
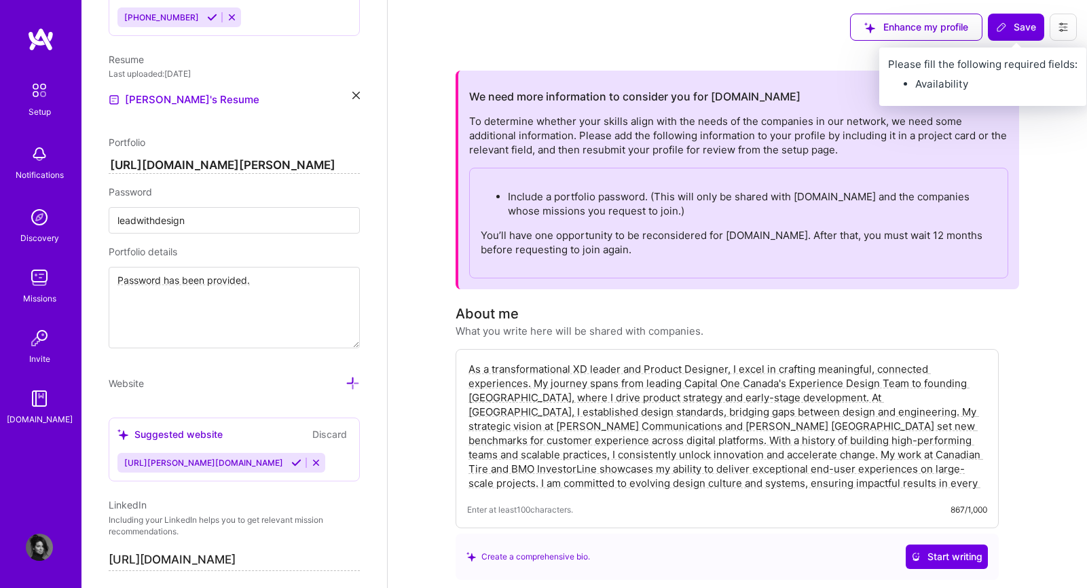
click at [1010, 23] on span "Save" at bounding box center [1016, 27] width 40 height 14
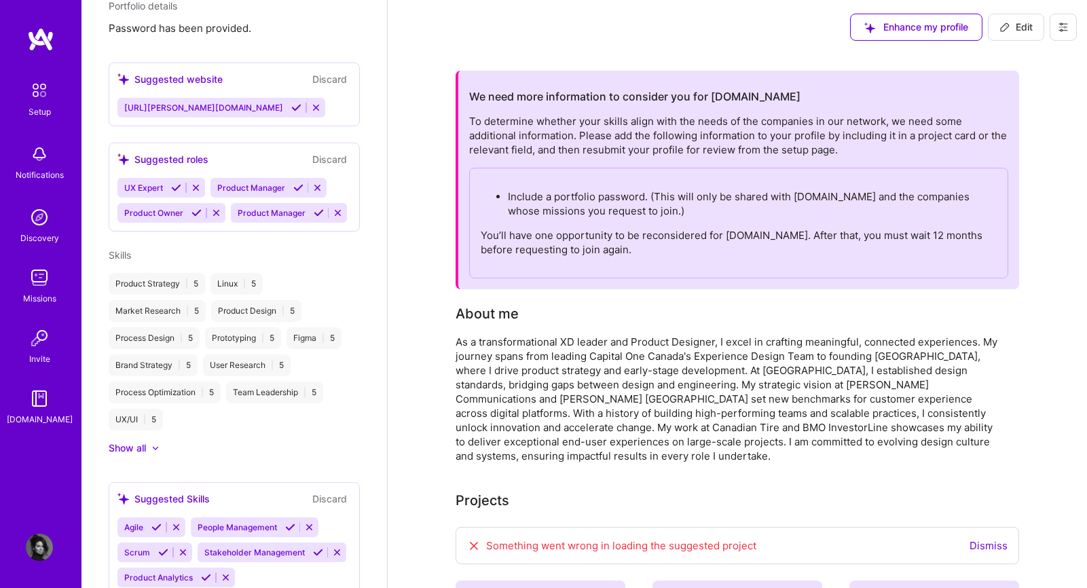
scroll to position [400, 0]
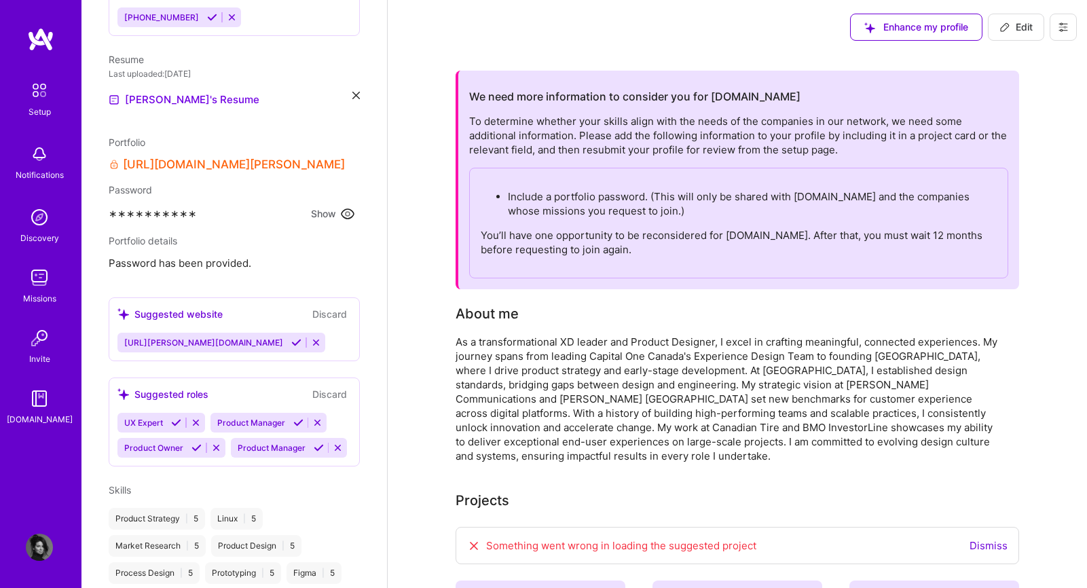
click at [348, 212] on circle at bounding box center [347, 214] width 4 height 4
click at [348, 211] on icon at bounding box center [347, 214] width 16 height 16
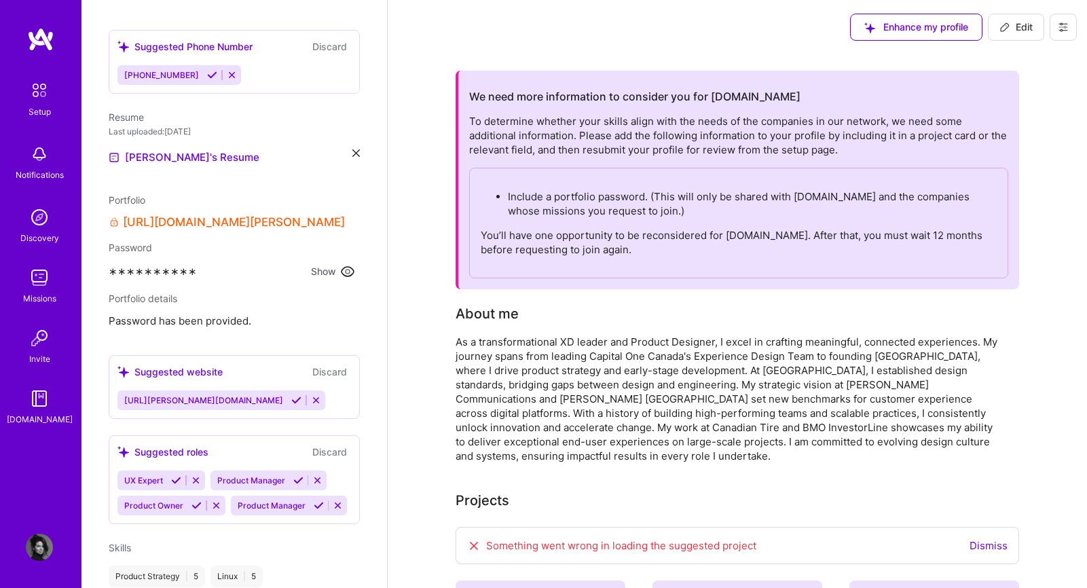
scroll to position [340, 0]
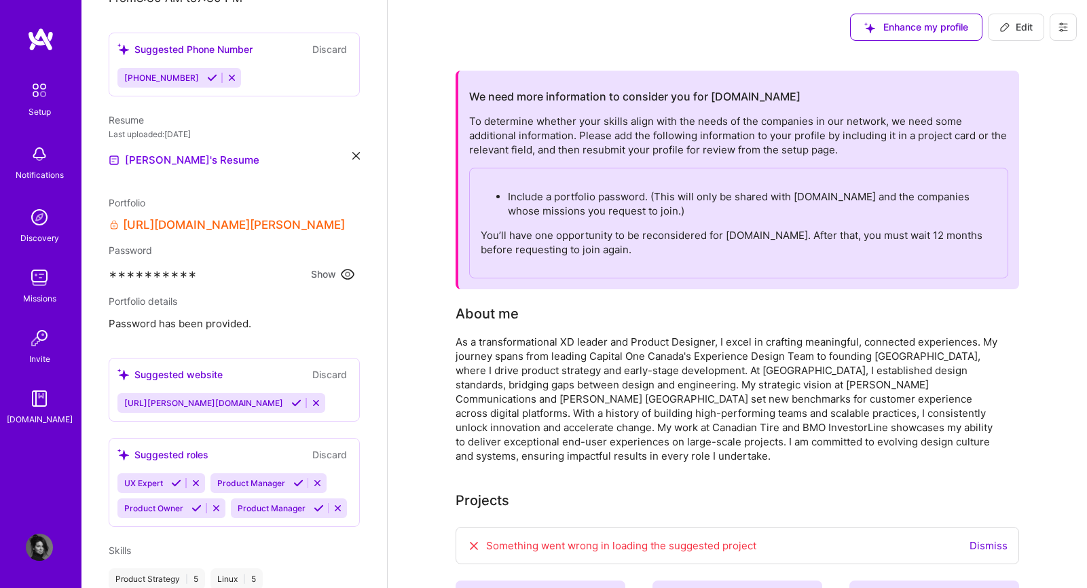
click at [213, 224] on link "https://www.kymberlee.ca/" at bounding box center [234, 225] width 222 height 14
